Goal: Task Accomplishment & Management: Manage account settings

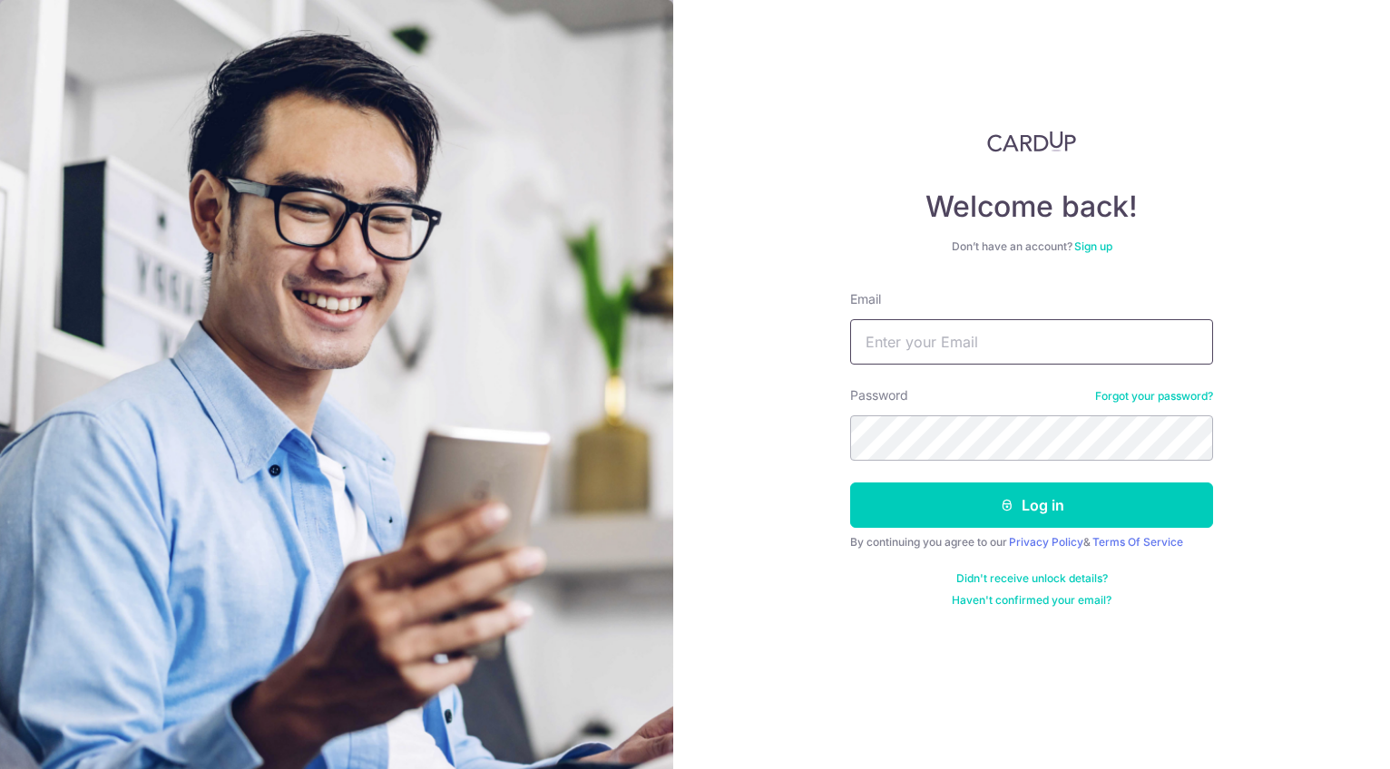
click at [941, 342] on input "Email" at bounding box center [1031, 341] width 363 height 45
type input "[EMAIL_ADDRESS][DOMAIN_NAME]"
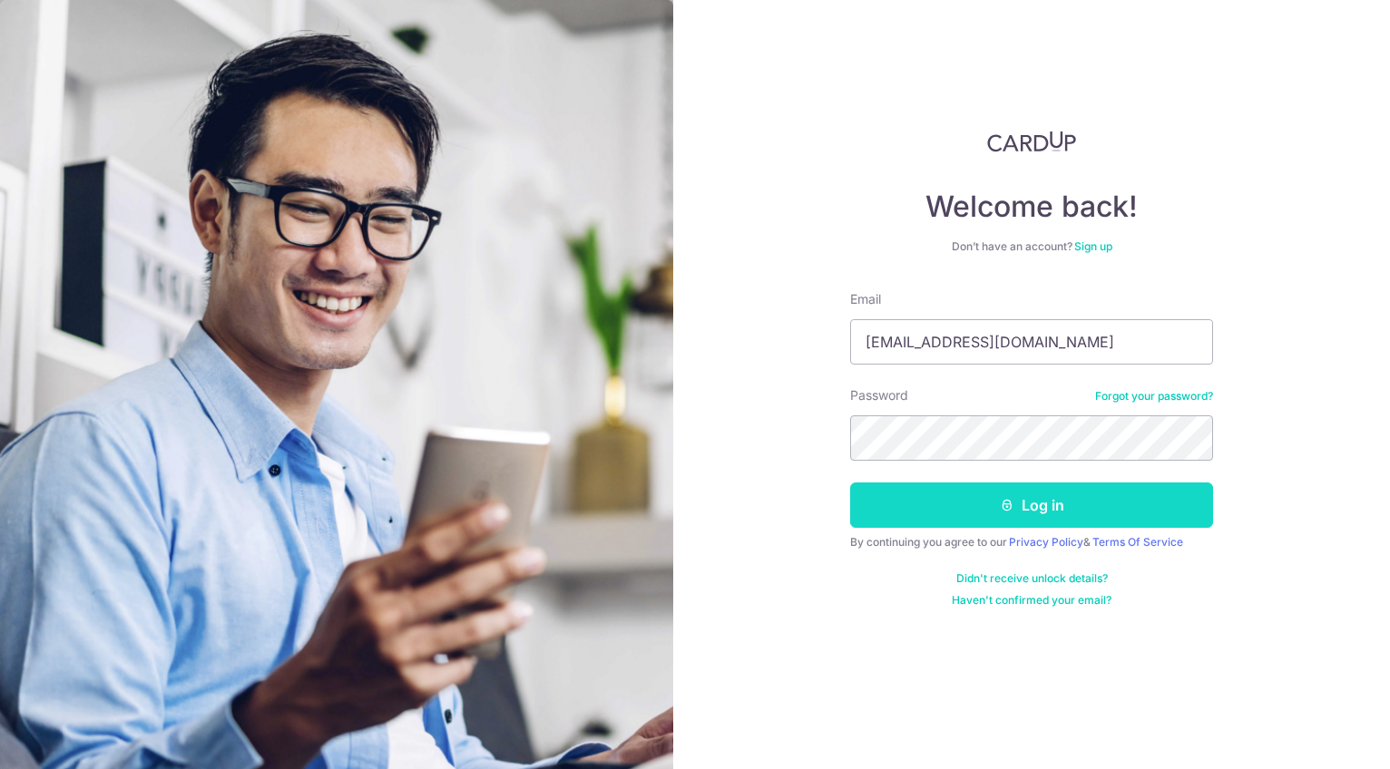
click at [1044, 504] on button "Log in" at bounding box center [1031, 505] width 363 height 45
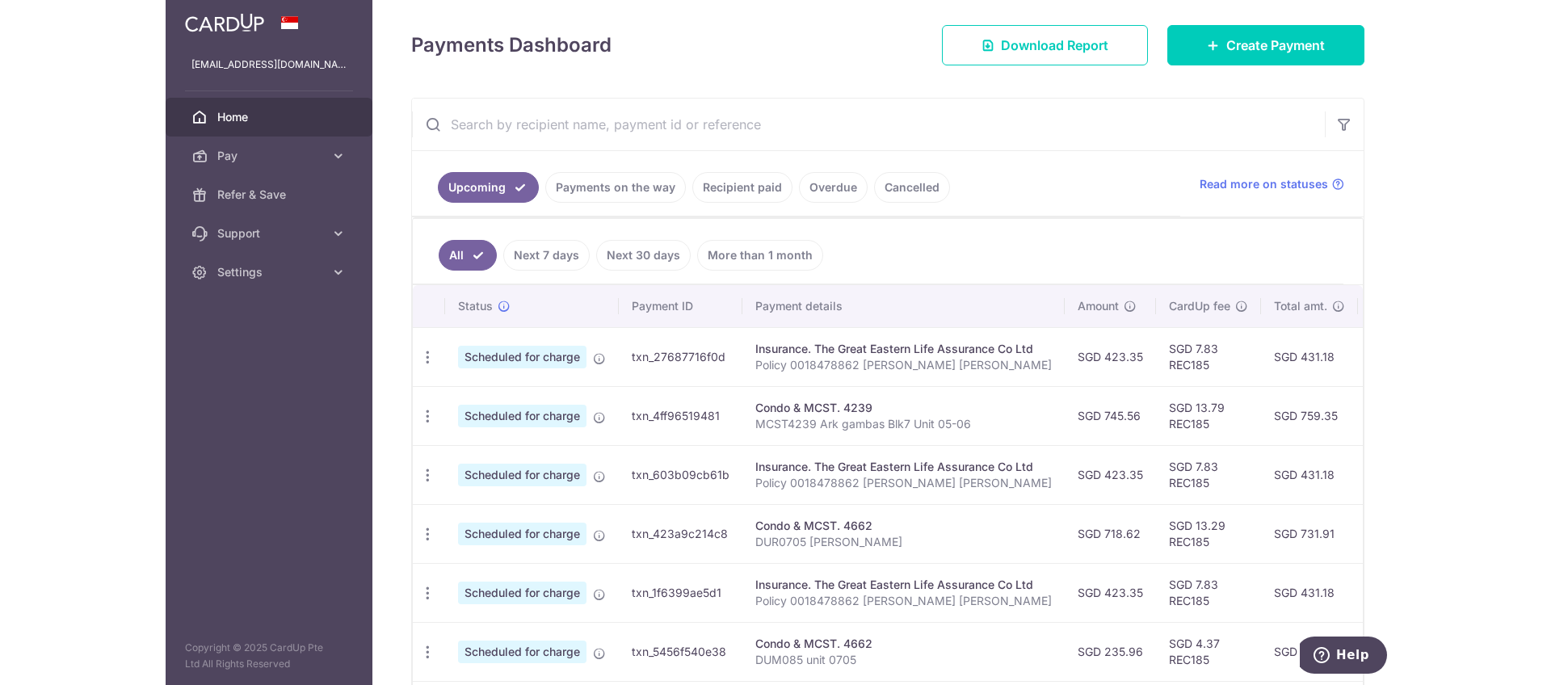
scroll to position [242, 0]
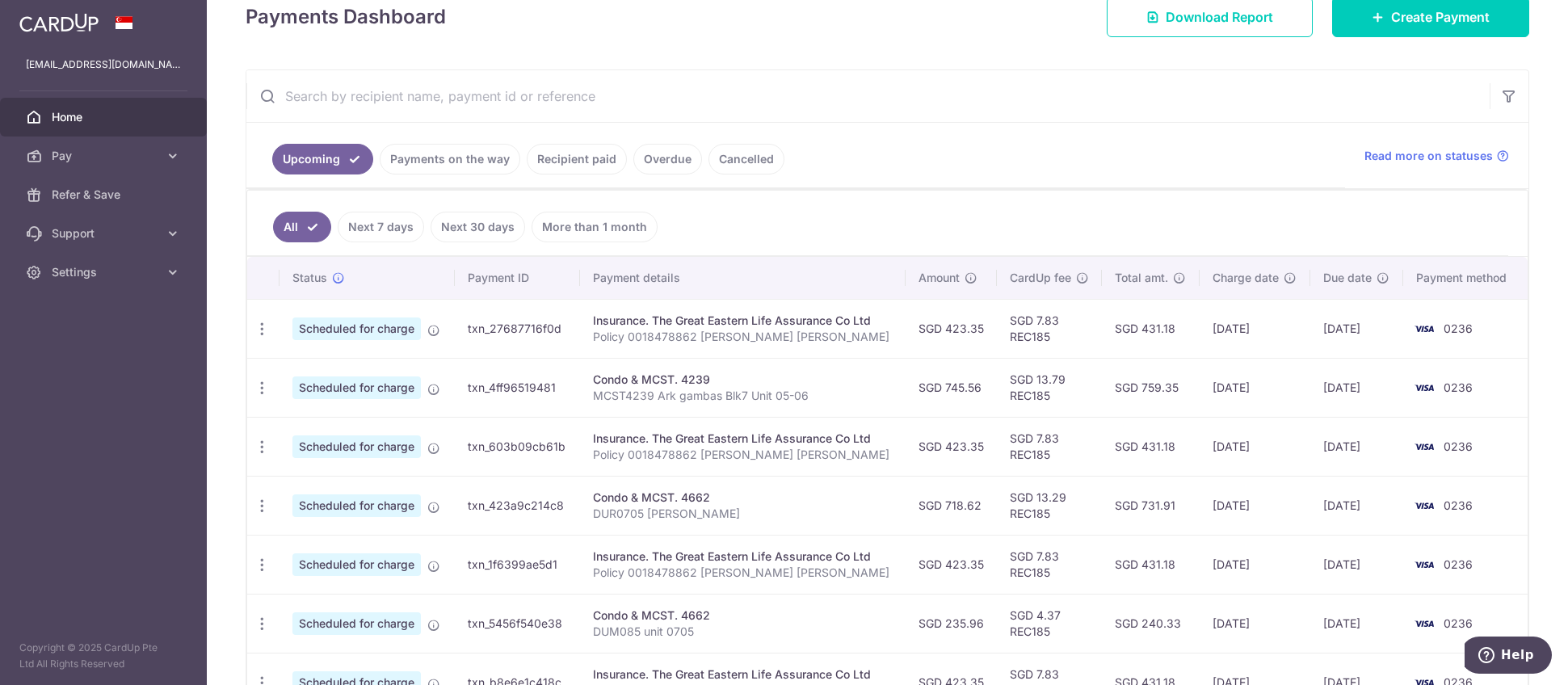
click at [576, 158] on link "Recipient paid" at bounding box center [576, 159] width 100 height 30
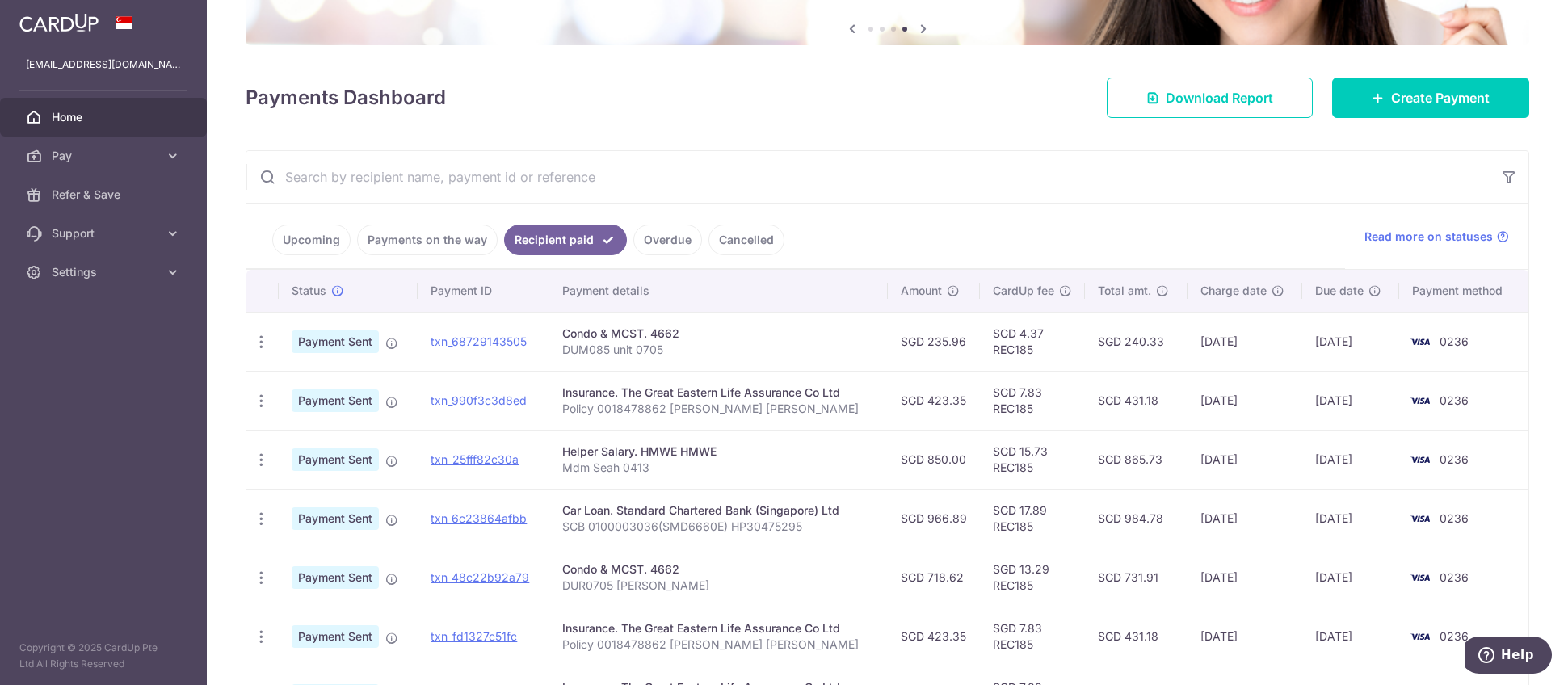
scroll to position [0, 0]
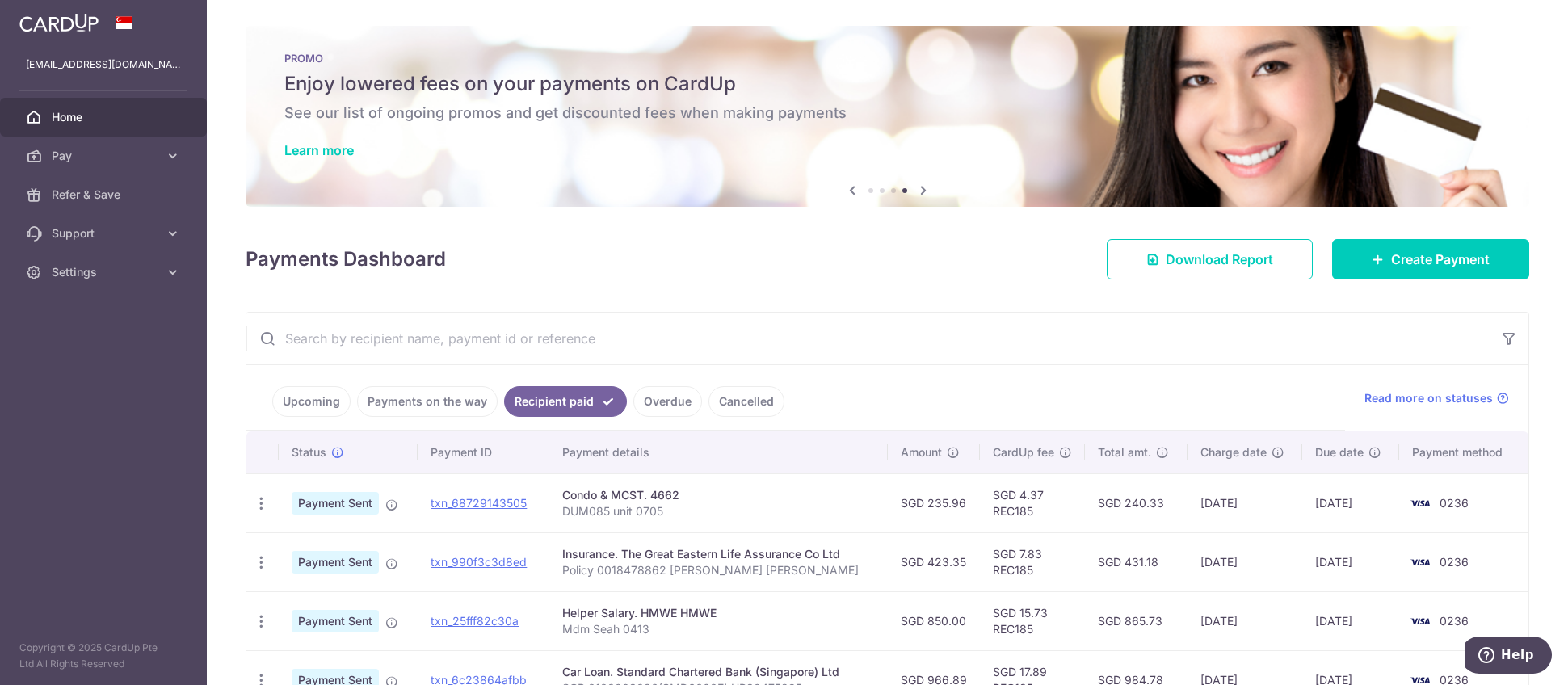
drag, startPoint x: 1552, startPoint y: 2, endPoint x: 1108, endPoint y: 332, distance: 553.2
click at [1108, 332] on input "text" at bounding box center [869, 338] width 1244 height 52
click at [172, 272] on icon at bounding box center [173, 273] width 16 height 16
click at [62, 343] on span "Logout" at bounding box center [105, 350] width 107 height 16
